Goal: Find specific page/section: Find specific page/section

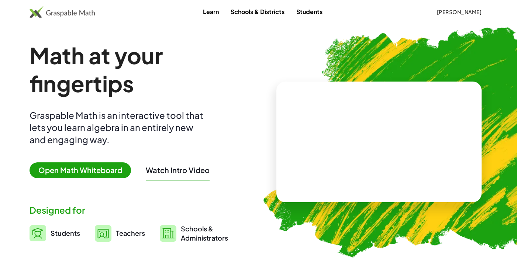
click at [306, 11] on link "Students" at bounding box center [310, 12] width 38 height 14
click at [471, 11] on span "[PERSON_NAME]" at bounding box center [459, 11] width 45 height 7
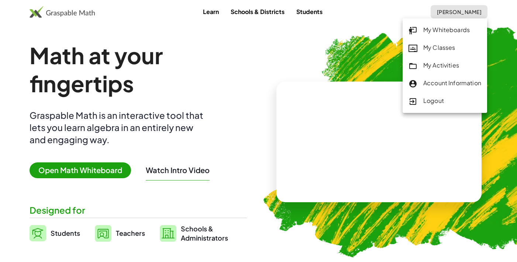
click at [450, 51] on div "My Classes" at bounding box center [445, 48] width 73 height 10
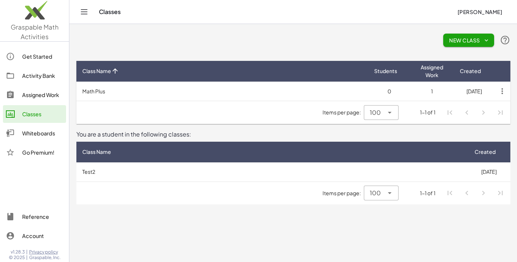
click at [92, 90] on td "Math Plus" at bounding box center [222, 91] width 292 height 19
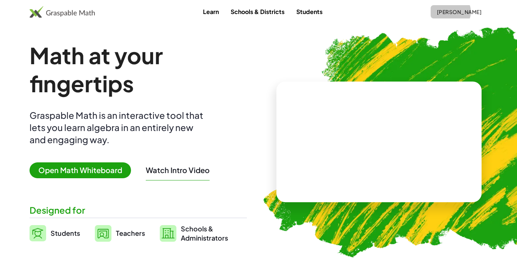
click at [466, 10] on span "[PERSON_NAME]" at bounding box center [459, 11] width 45 height 7
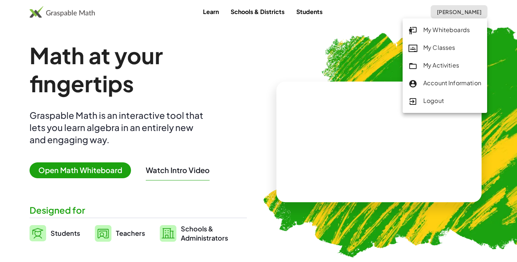
click at [450, 47] on div "My Classes" at bounding box center [445, 48] width 73 height 10
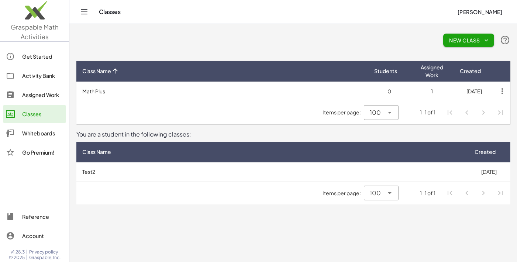
click at [99, 89] on td "Math Plus" at bounding box center [222, 91] width 292 height 19
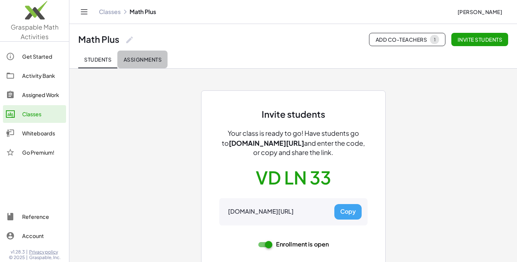
click at [133, 56] on span "Assignments" at bounding box center [142, 59] width 38 height 7
